Goal: Check status

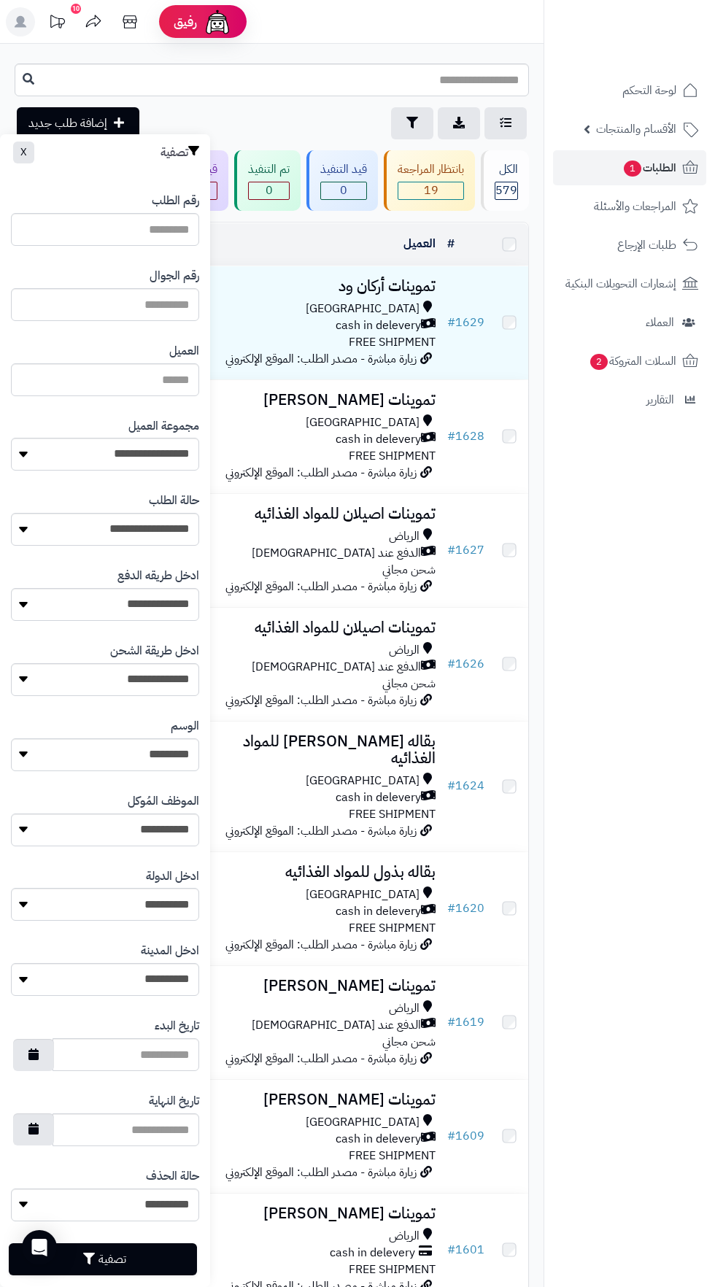
scroll to position [20, 0]
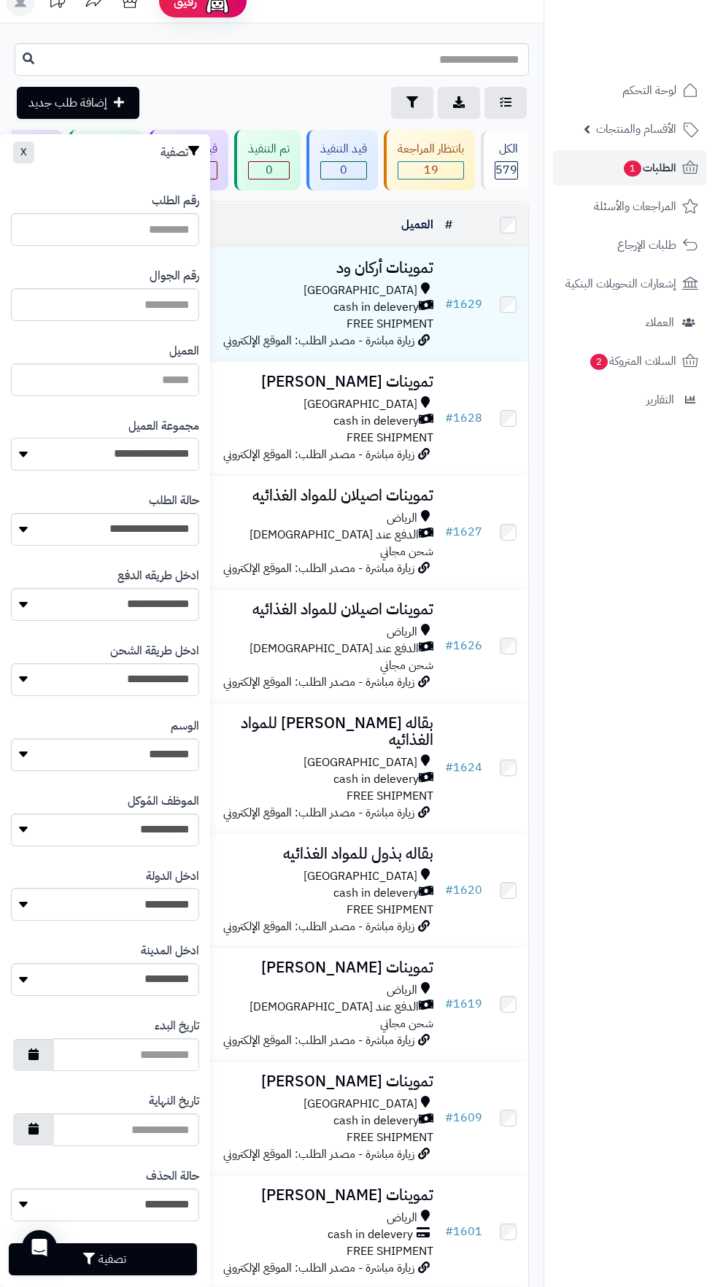
click at [153, 454] on select "**********" at bounding box center [105, 454] width 188 height 33
select select "*"
click at [148, 1272] on button "تصفية" at bounding box center [103, 1259] width 188 height 32
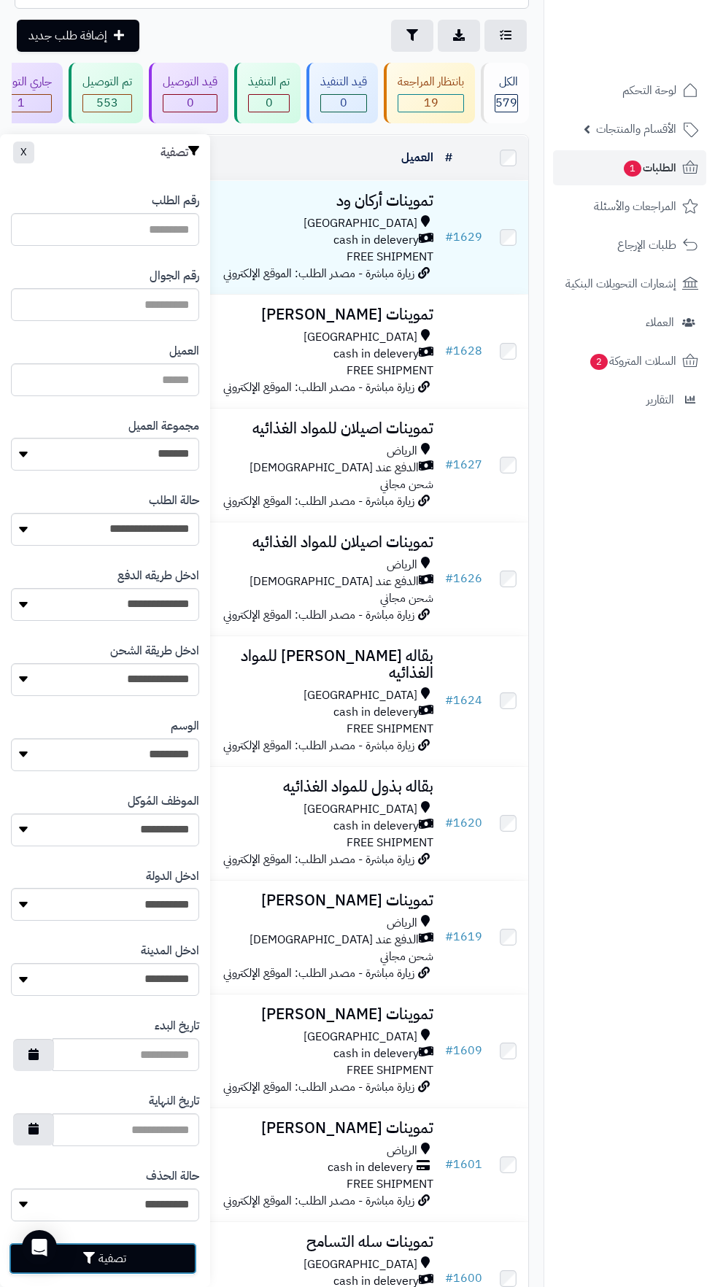
scroll to position [110, 0]
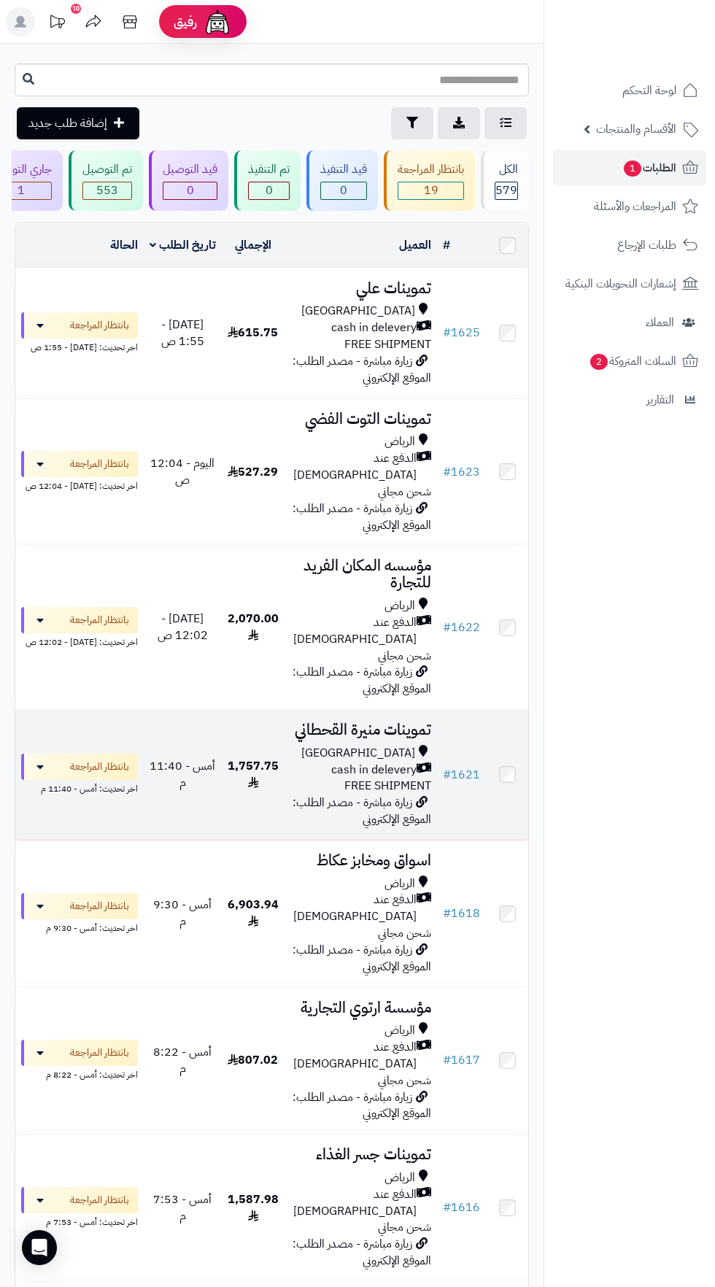
click at [360, 762] on span "cash in delevery" at bounding box center [373, 770] width 85 height 17
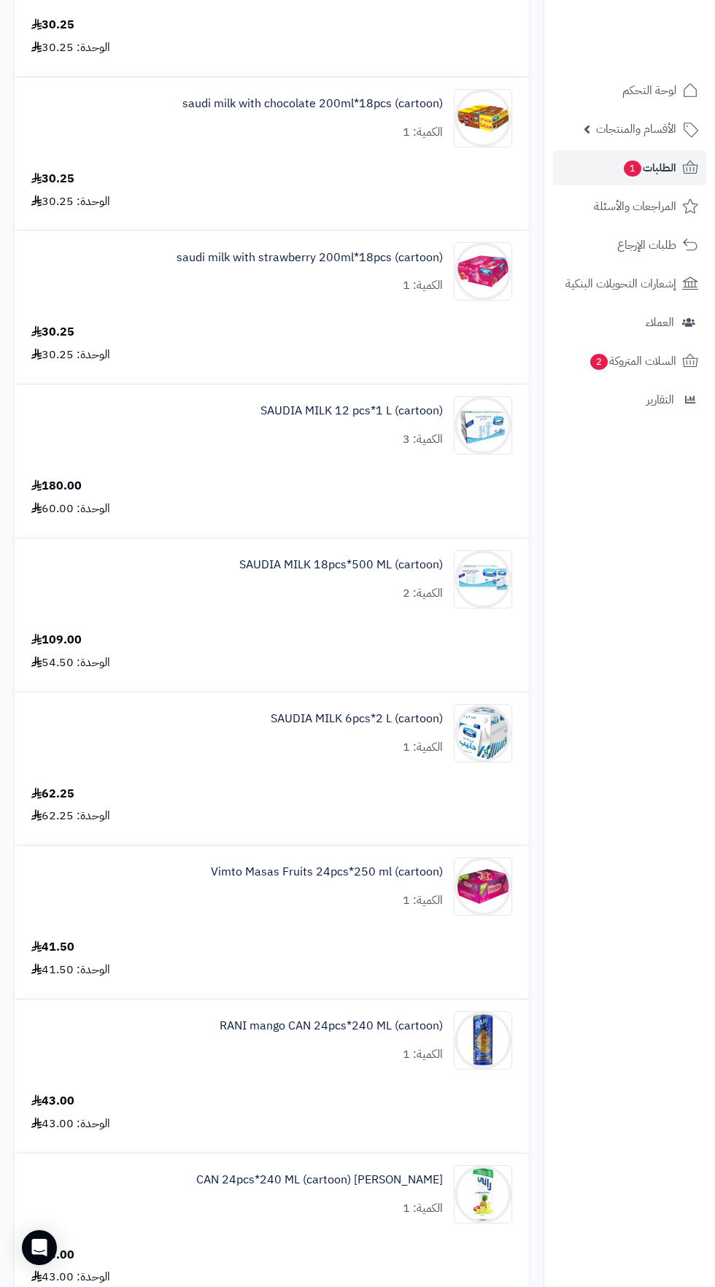
scroll to position [4168, 0]
